Goal: Transaction & Acquisition: Purchase product/service

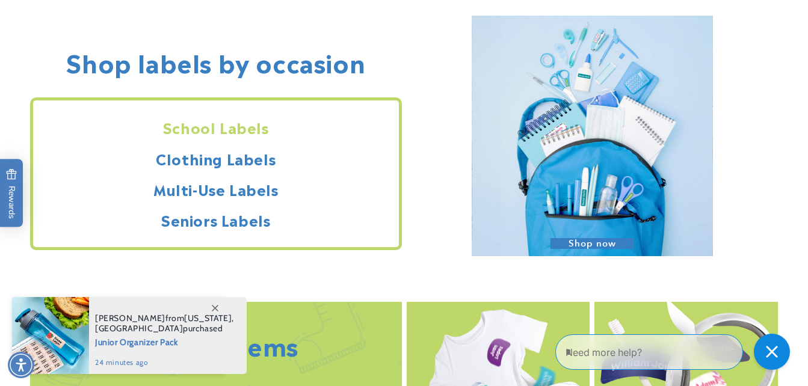
scroll to position [1035, 0]
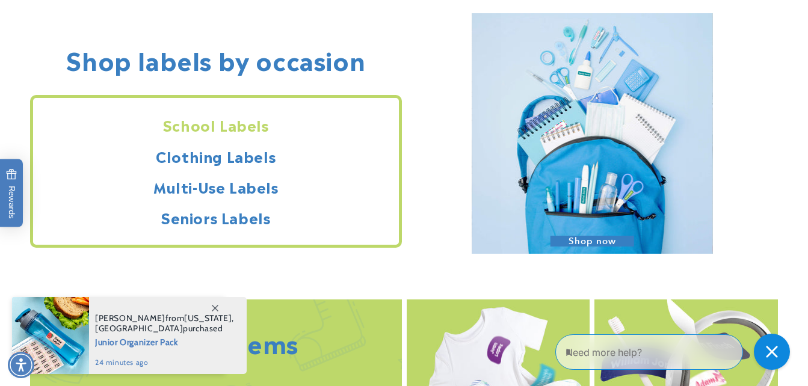
click at [224, 127] on h2 "School Labels" at bounding box center [216, 125] width 366 height 19
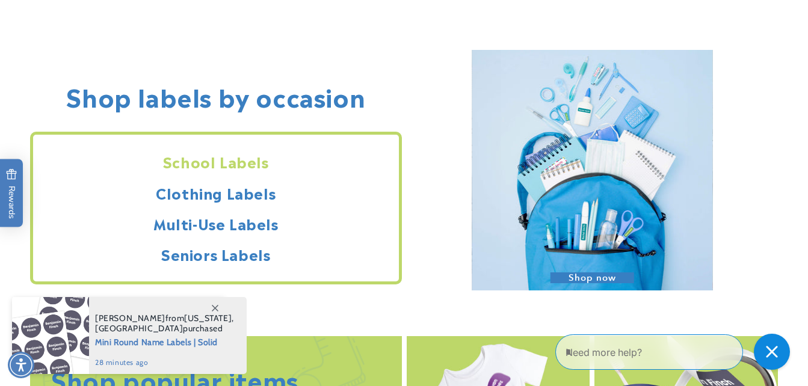
scroll to position [999, 0]
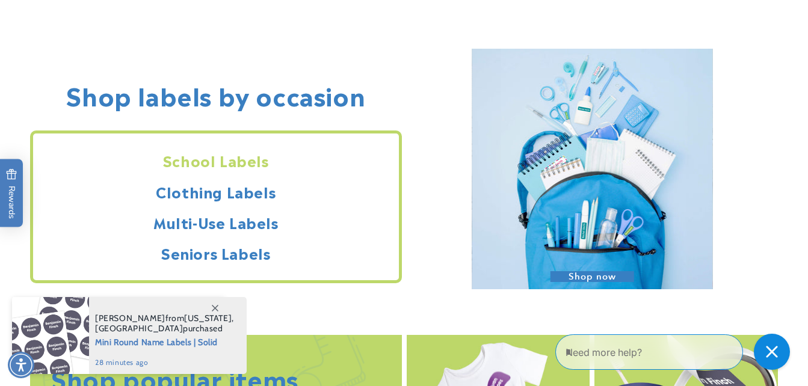
click at [653, 175] on img at bounding box center [592, 169] width 241 height 241
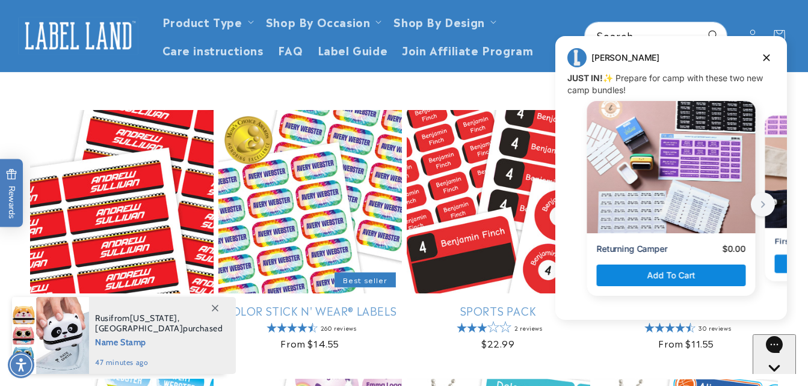
scroll to position [126, 0]
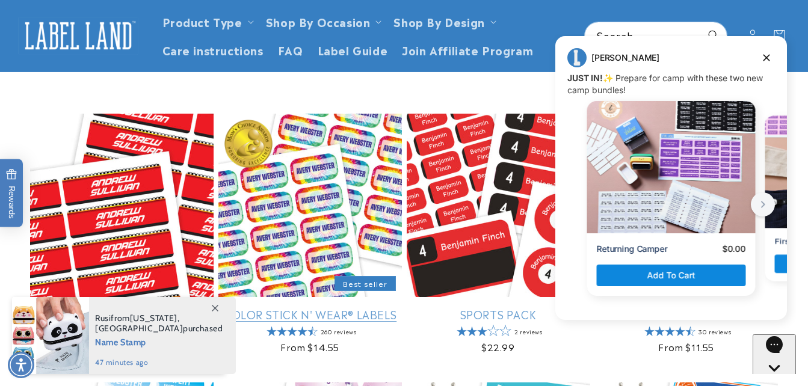
click at [330, 307] on link "Color Stick N' Wear® Labels" at bounding box center [310, 314] width 184 height 14
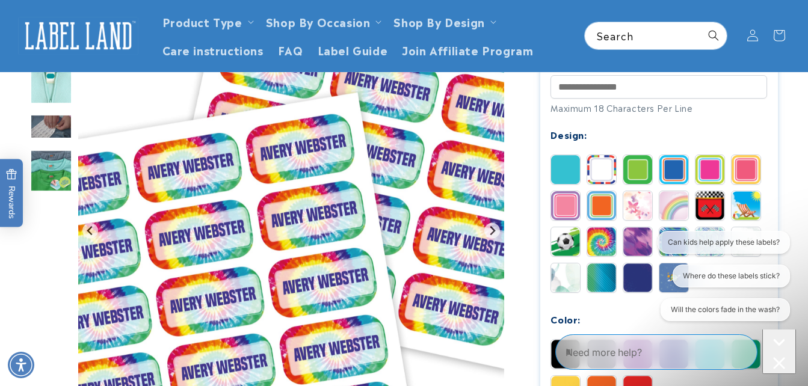
scroll to position [485, 0]
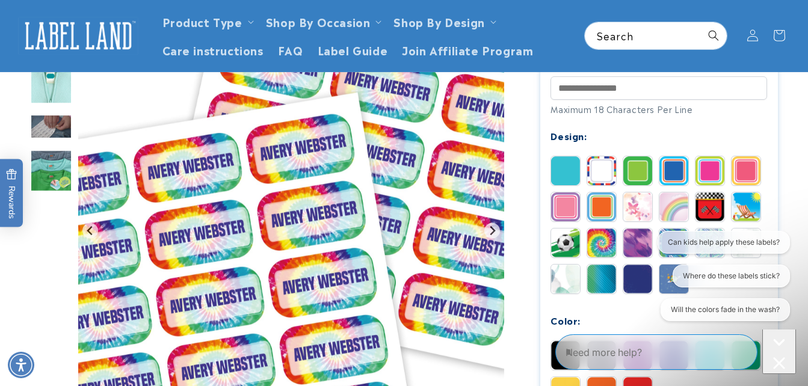
click at [605, 171] on img at bounding box center [601, 170] width 29 height 29
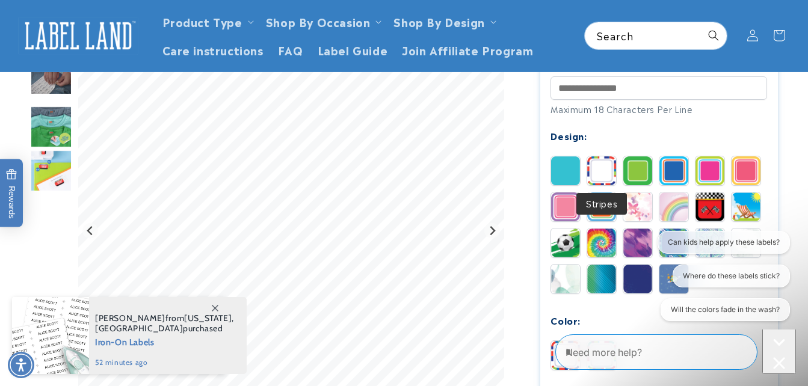
click at [641, 168] on img at bounding box center [637, 170] width 29 height 29
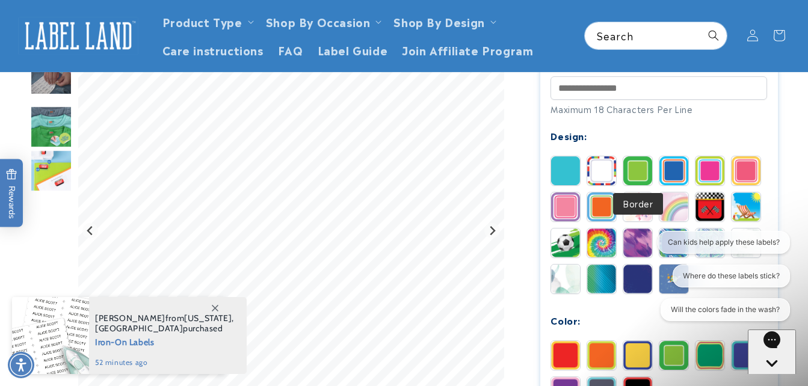
click at [679, 167] on img at bounding box center [674, 170] width 29 height 29
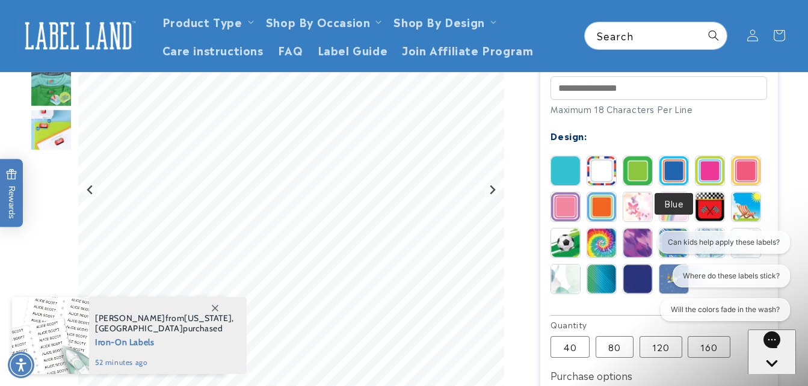
click at [714, 173] on img at bounding box center [710, 170] width 29 height 29
click at [602, 206] on img at bounding box center [601, 207] width 29 height 29
click at [606, 168] on img at bounding box center [601, 170] width 29 height 29
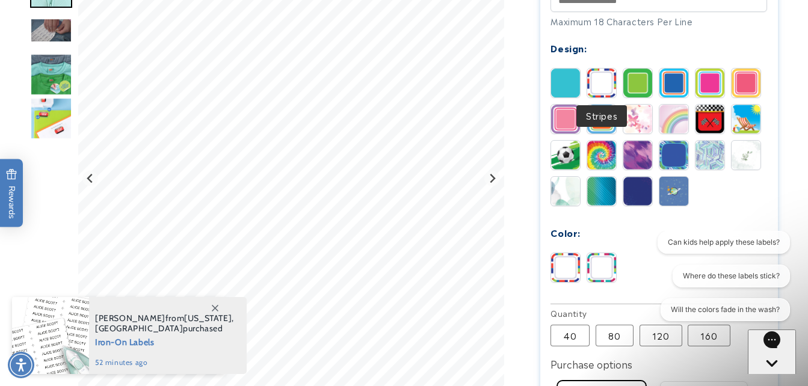
scroll to position [579, 0]
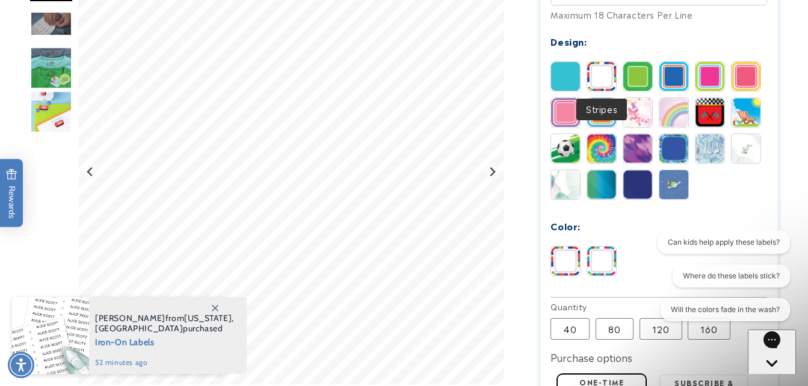
click at [559, 188] on img at bounding box center [565, 184] width 29 height 29
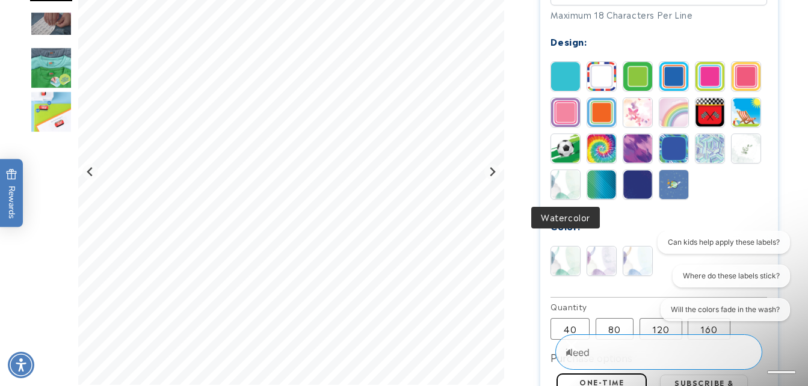
click at [597, 259] on img at bounding box center [601, 261] width 29 height 29
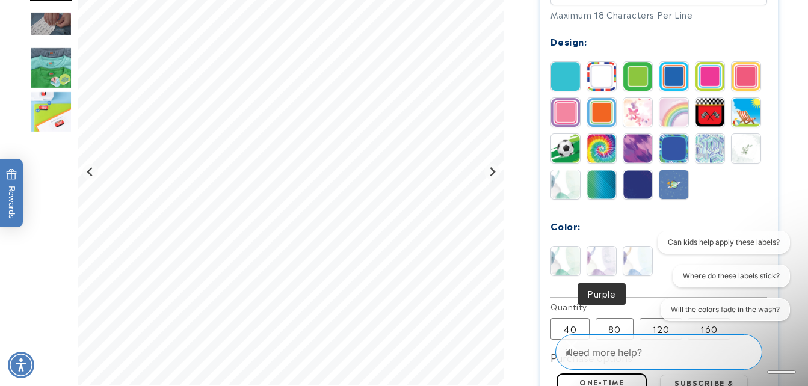
click at [625, 265] on img at bounding box center [637, 261] width 29 height 29
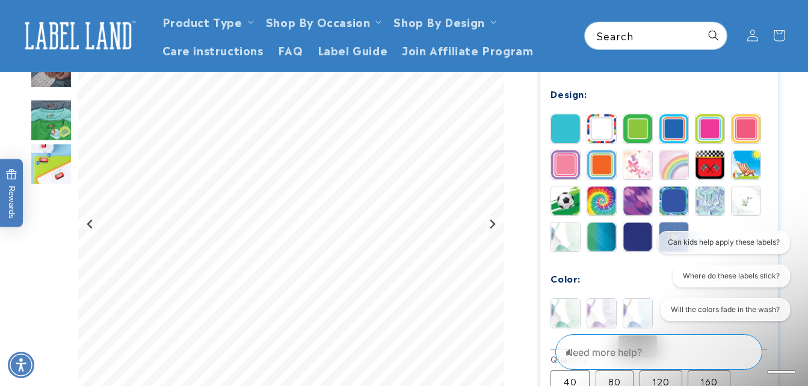
scroll to position [525, 0]
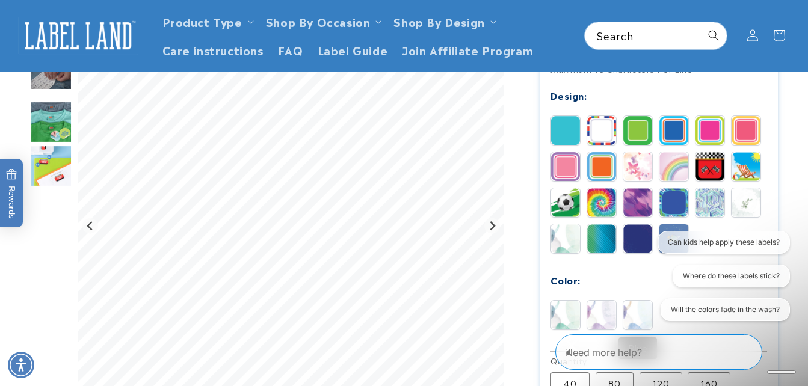
click at [604, 204] on img at bounding box center [601, 202] width 29 height 29
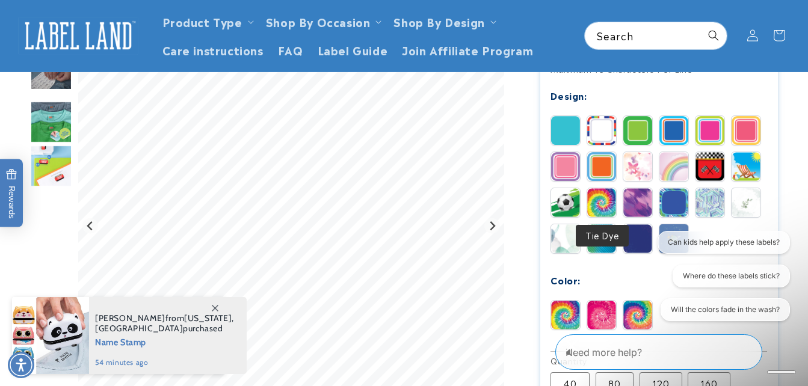
click at [638, 199] on img at bounding box center [637, 202] width 29 height 29
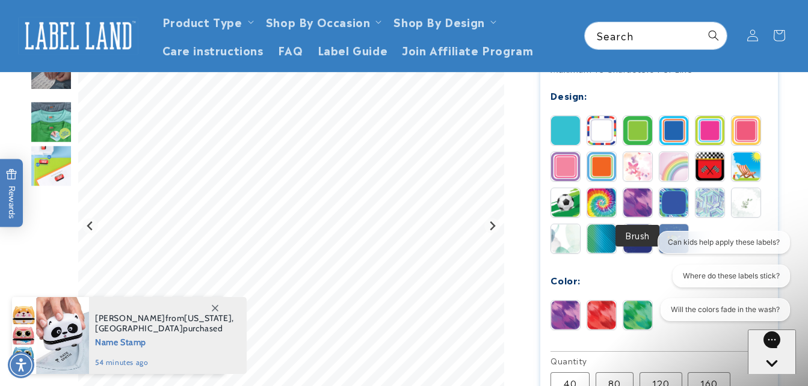
click at [676, 207] on img at bounding box center [674, 202] width 29 height 29
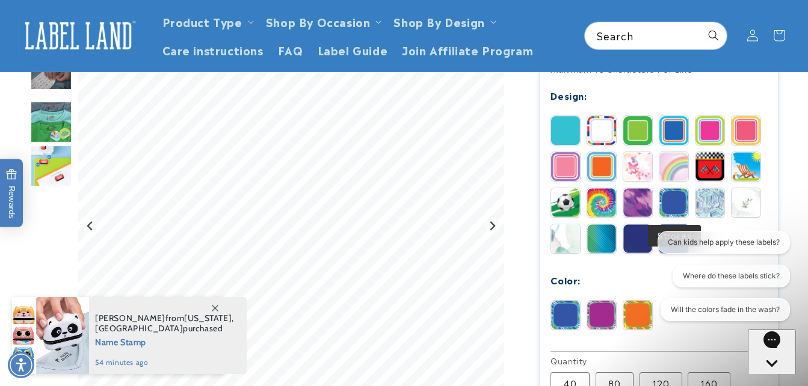
click at [706, 206] on img at bounding box center [710, 202] width 29 height 29
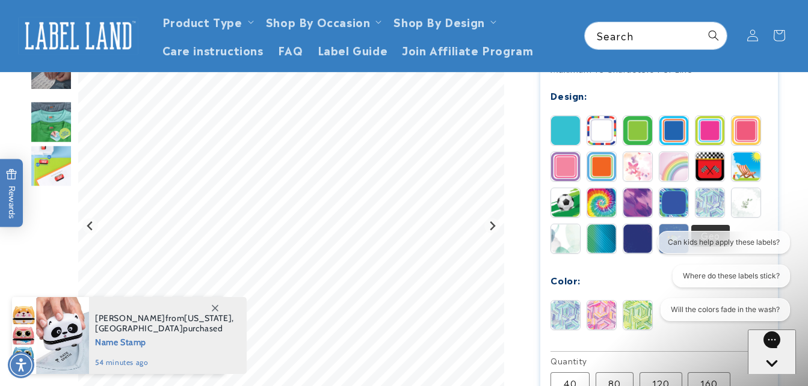
click at [755, 205] on img at bounding box center [746, 202] width 29 height 29
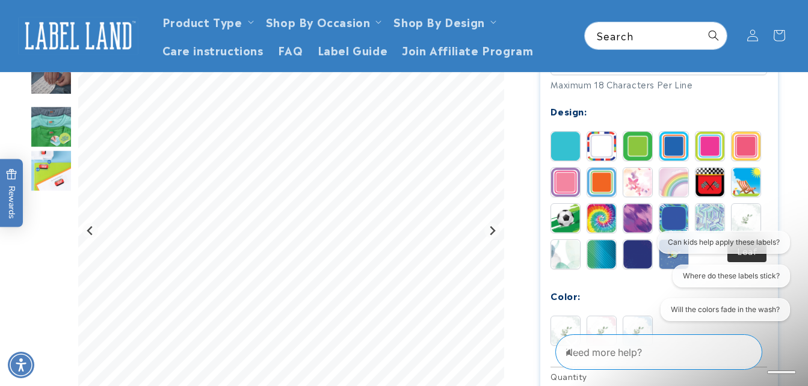
scroll to position [508, 0]
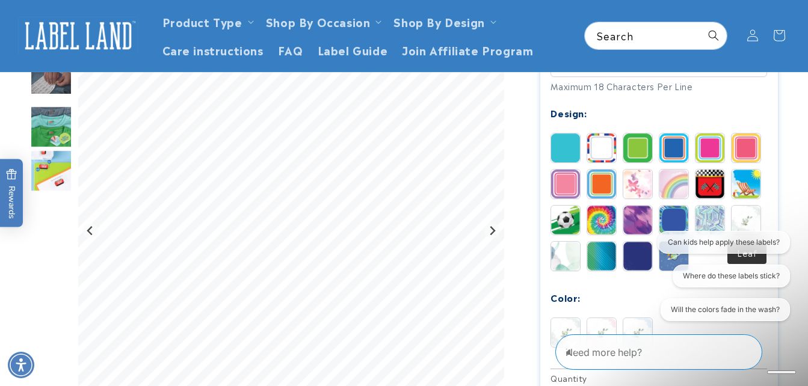
click at [606, 150] on img at bounding box center [601, 148] width 29 height 29
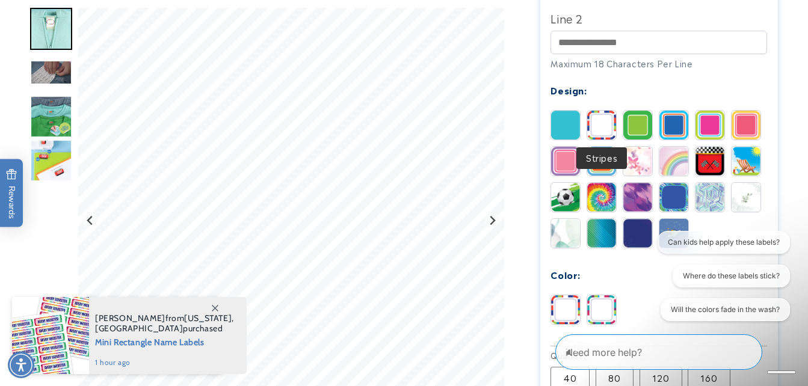
scroll to position [531, 0]
click at [602, 314] on img at bounding box center [601, 309] width 29 height 29
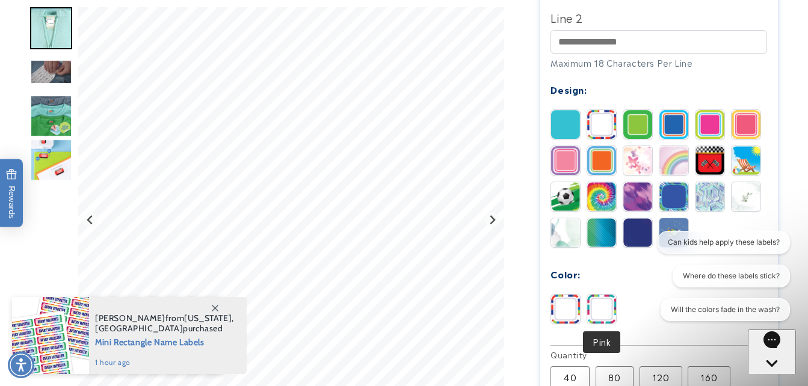
click at [572, 316] on img at bounding box center [565, 309] width 29 height 29
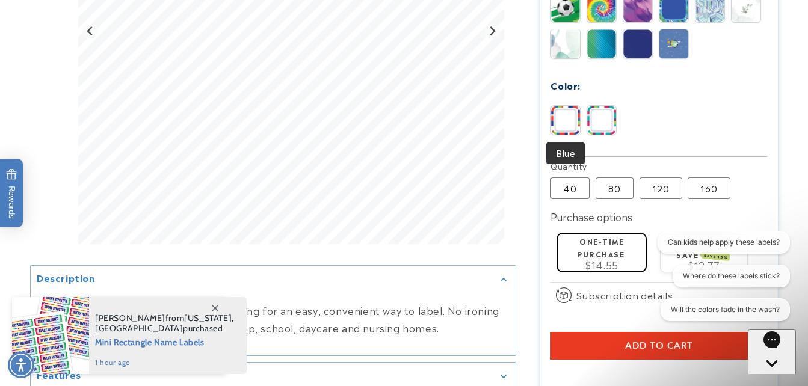
scroll to position [735, 0]
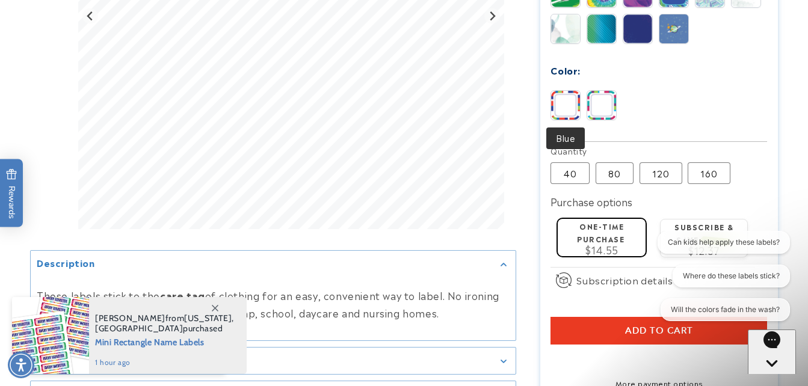
click at [621, 330] on button "Add to cart" at bounding box center [659, 331] width 217 height 28
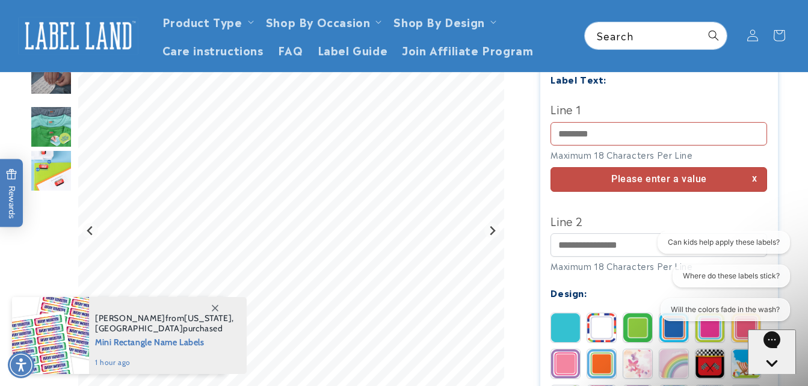
scroll to position [315, 0]
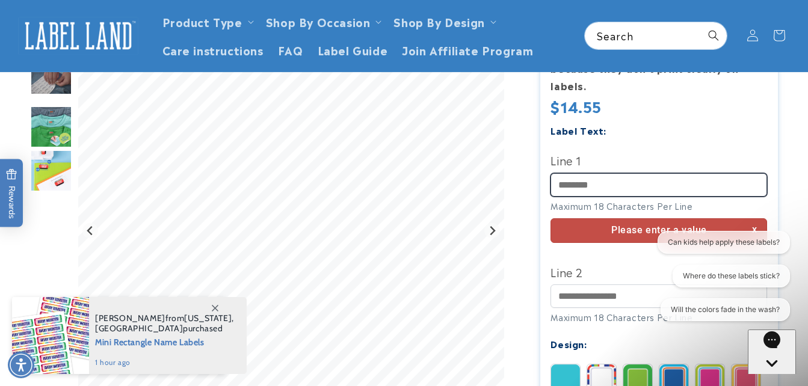
click at [632, 188] on input "Line 1" at bounding box center [659, 184] width 217 height 23
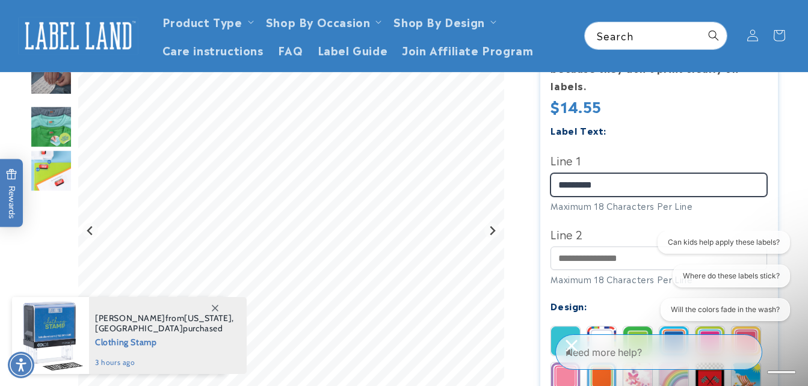
type input "*********"
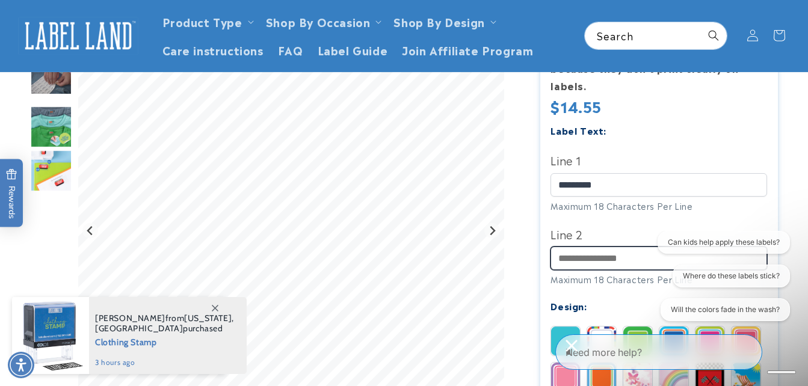
click at [605, 255] on input "Line 2" at bounding box center [659, 258] width 217 height 23
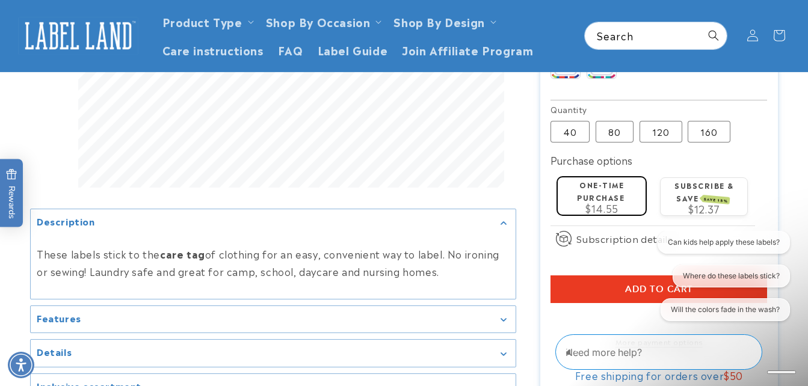
scroll to position [773, 0]
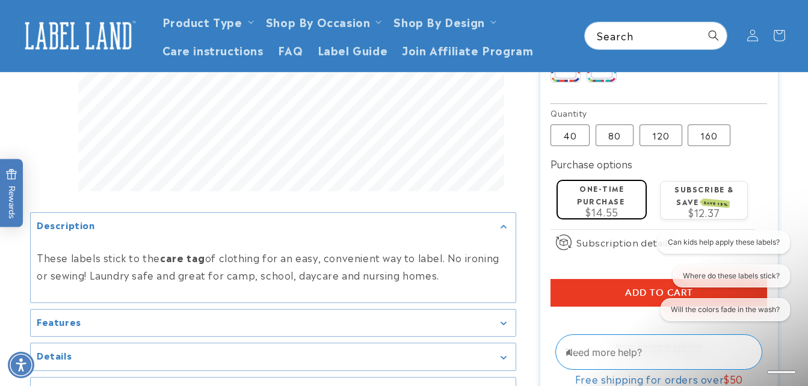
type input "**********"
click at [623, 133] on label "80 Variant sold out or unavailable" at bounding box center [615, 136] width 38 height 22
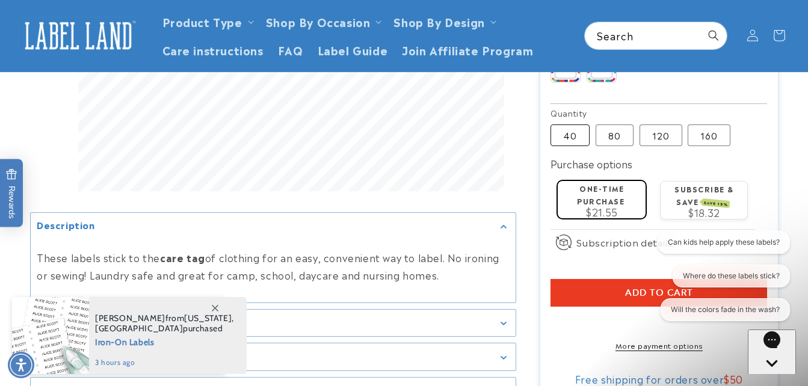
click at [571, 144] on label "40 Variant sold out or unavailable" at bounding box center [570, 136] width 39 height 22
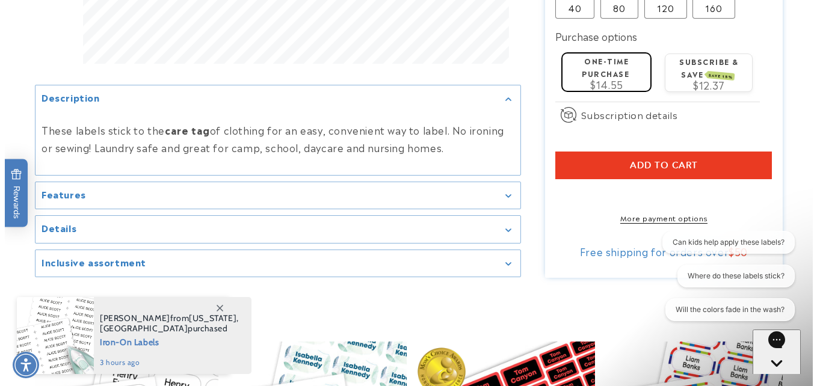
scroll to position [907, 0]
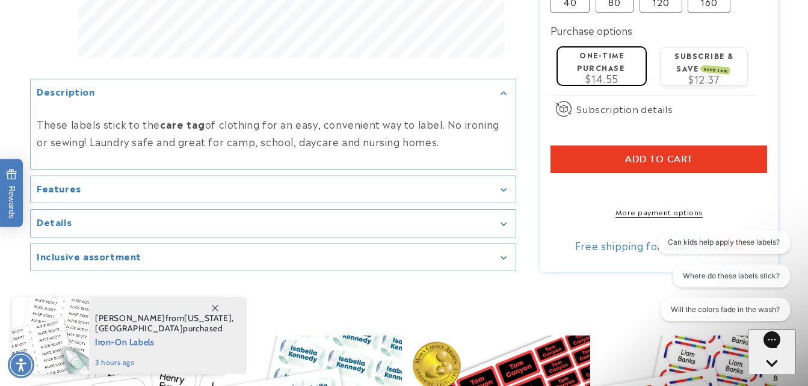
click at [738, 170] on button "Add to cart" at bounding box center [659, 160] width 217 height 28
